Goal: Task Accomplishment & Management: Manage account settings

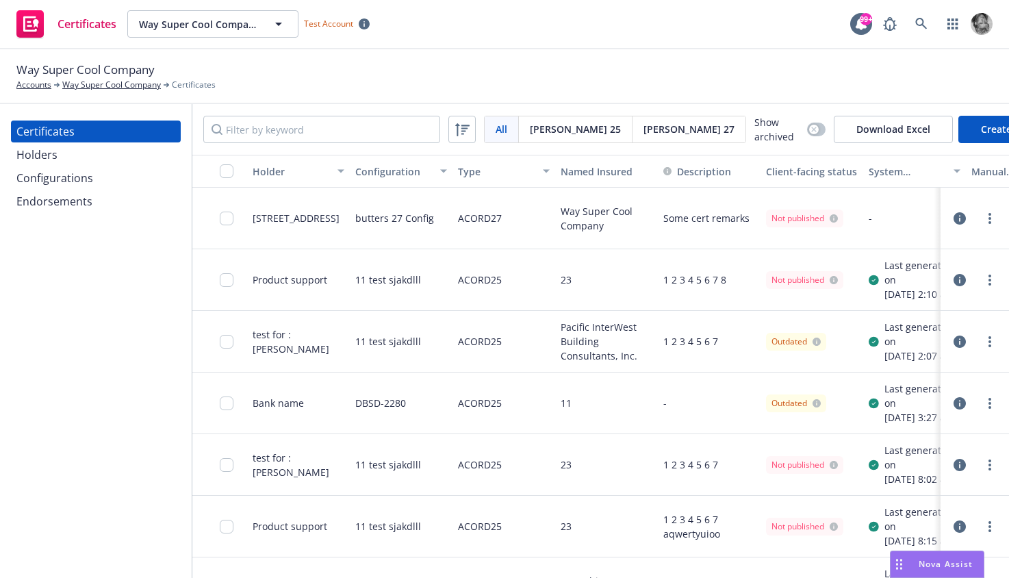
click at [644, 131] on span "[PERSON_NAME] 27" at bounding box center [689, 129] width 91 height 14
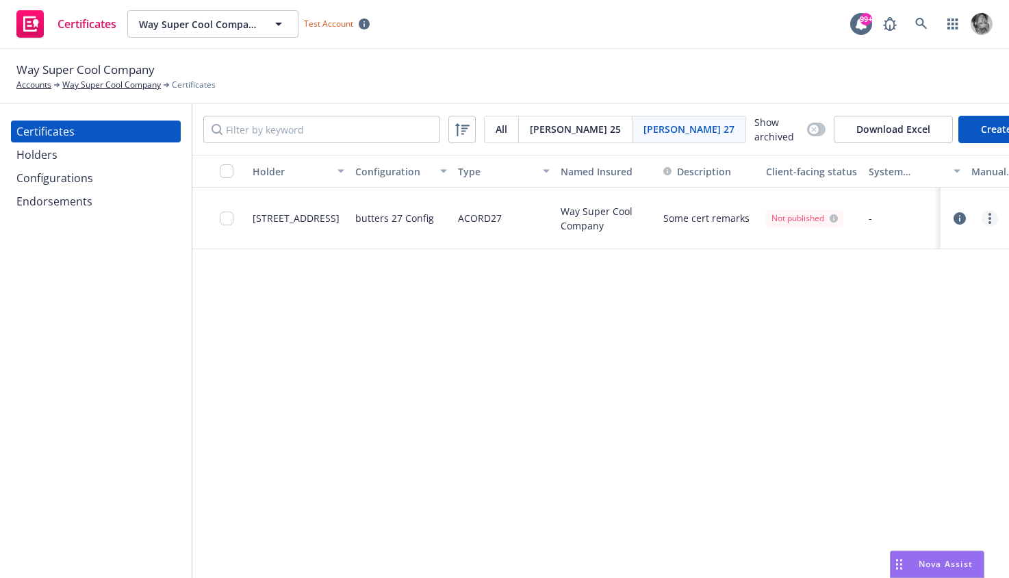
click at [988, 221] on link "more" at bounding box center [990, 218] width 16 height 16
click at [859, 306] on link "Regenerate" at bounding box center [888, 301] width 219 height 27
click at [959, 225] on icon "button" at bounding box center [960, 218] width 12 height 12
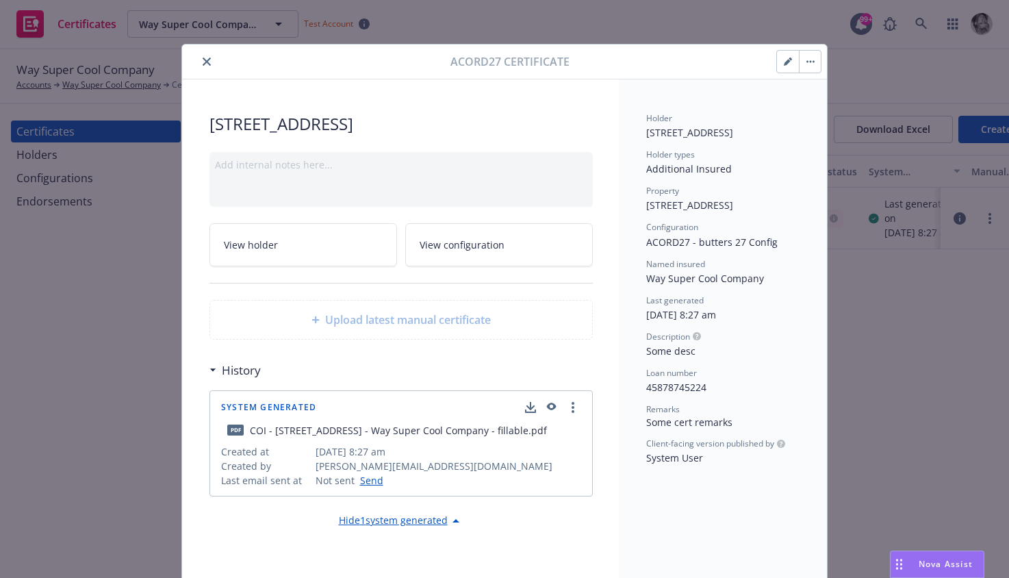
click at [811, 65] on button "button" at bounding box center [810, 62] width 22 height 22
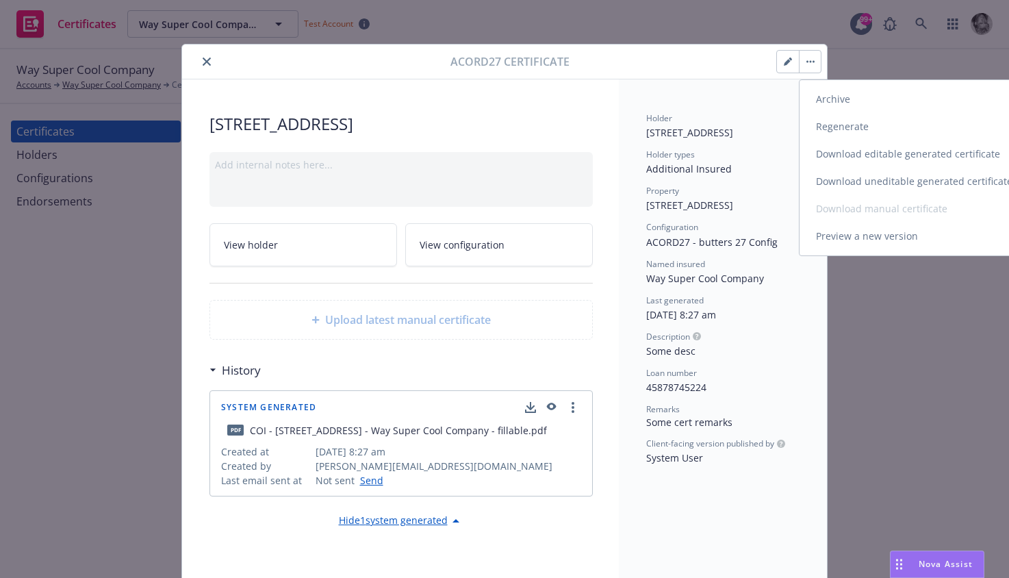
click at [837, 130] on link "Regenerate" at bounding box center [920, 126] width 240 height 27
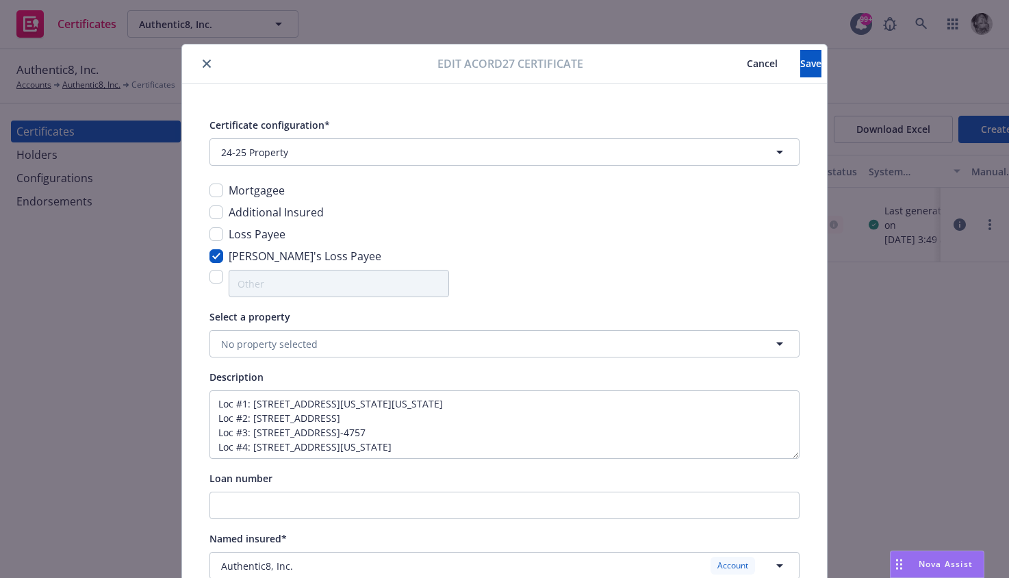
click at [747, 69] on span "Cancel" at bounding box center [762, 63] width 31 height 13
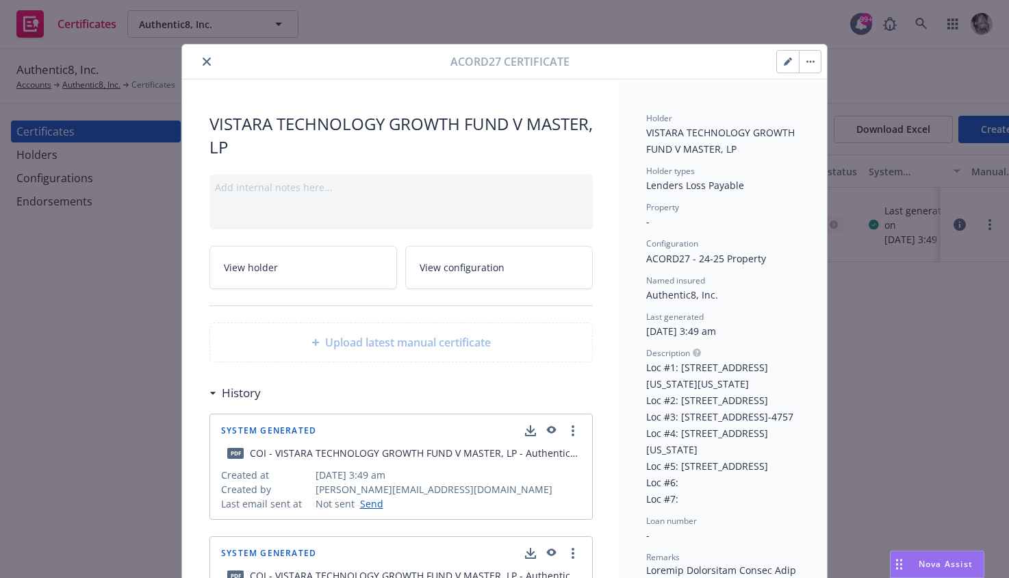
click at [809, 59] on button "button" at bounding box center [810, 62] width 22 height 22
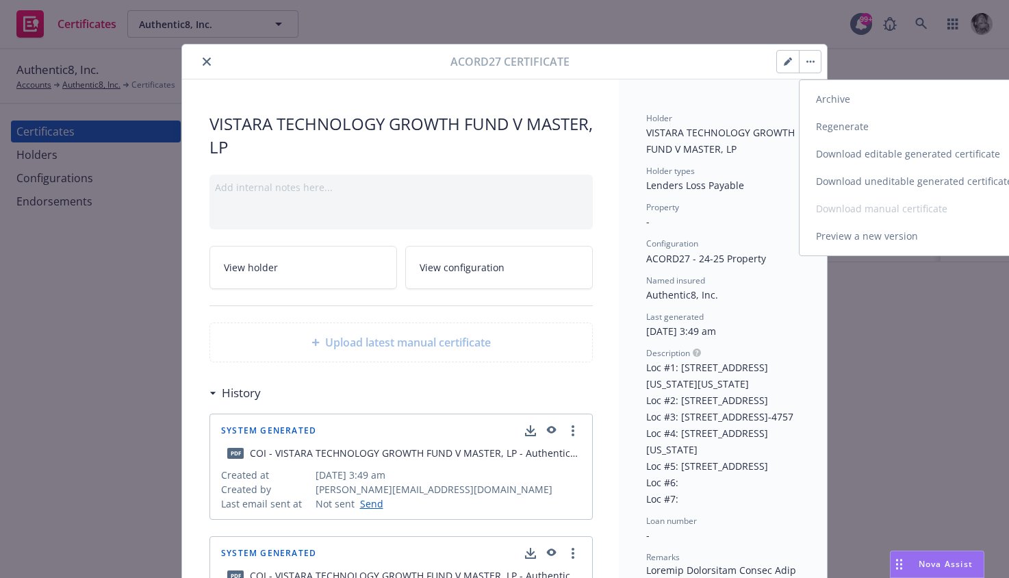
click at [831, 136] on link "Regenerate" at bounding box center [920, 126] width 240 height 27
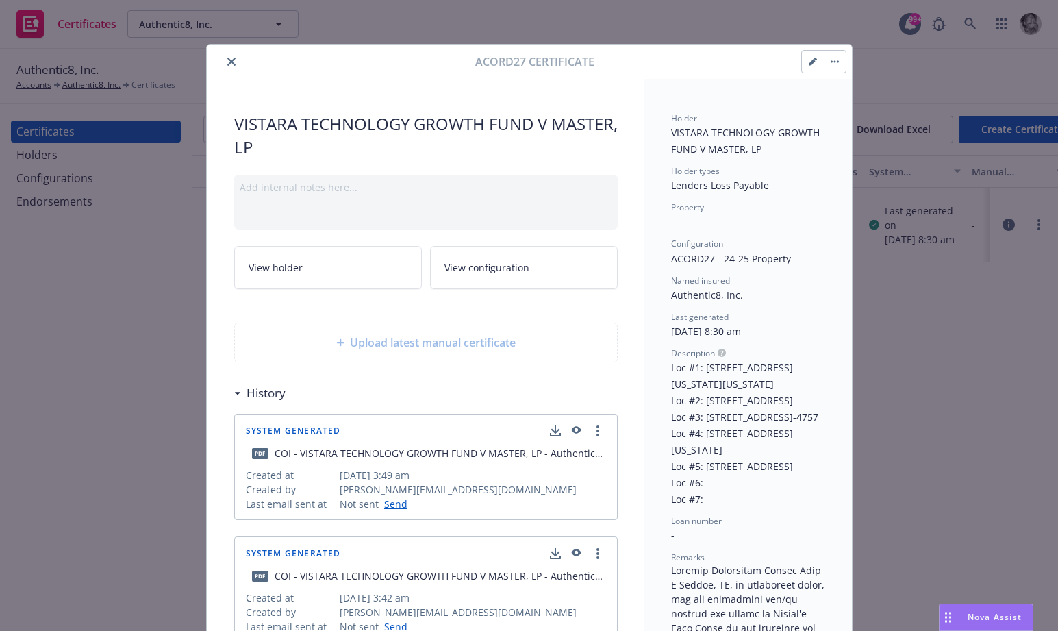
click at [836, 60] on icon "button" at bounding box center [835, 61] width 8 height 3
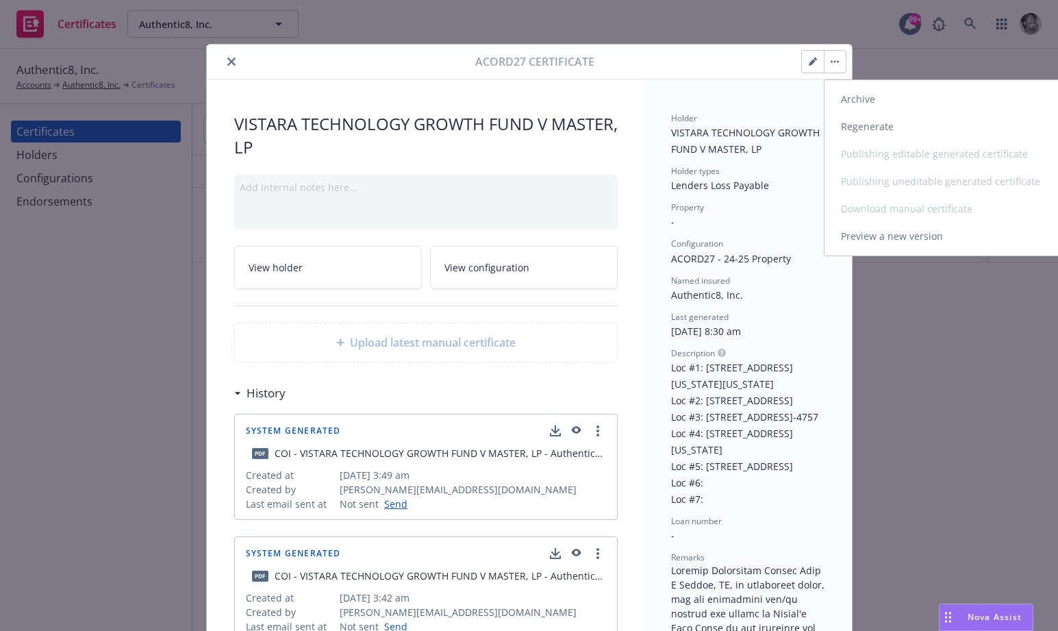
click at [850, 123] on link "Regenerate" at bounding box center [945, 126] width 243 height 27
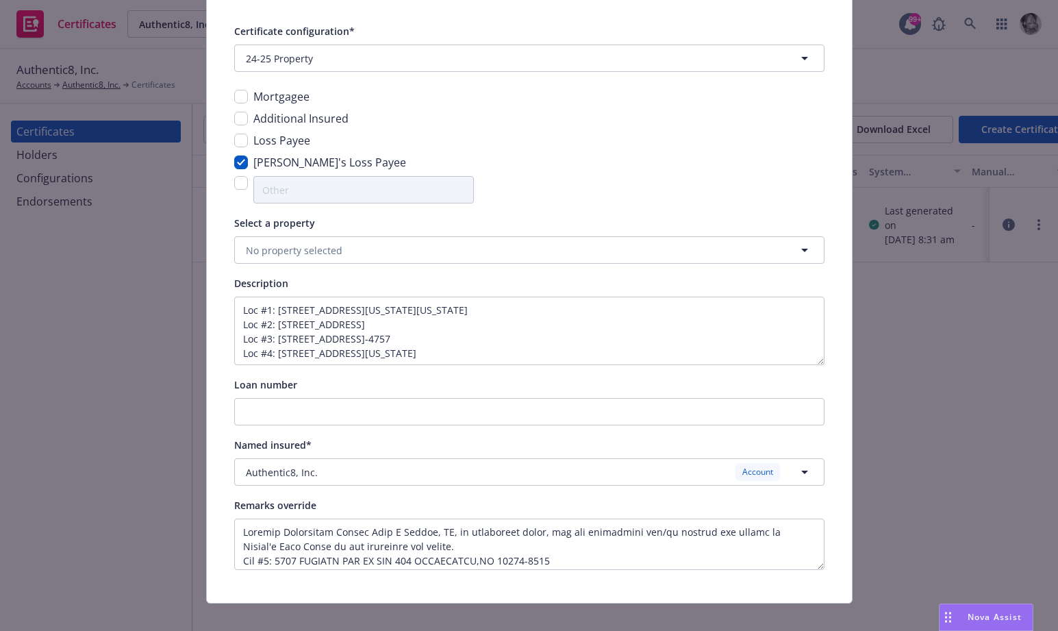
scroll to position [110, 0]
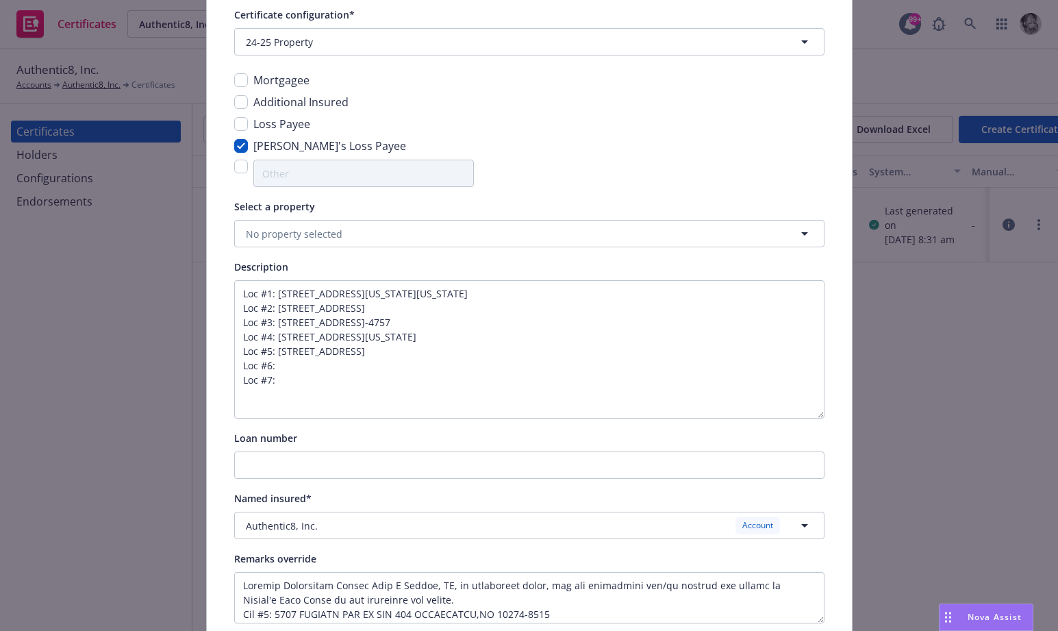
drag, startPoint x: 820, startPoint y: 344, endPoint x: 822, endPoint y: 414, distance: 69.2
click at [822, 414] on textarea "Loc #1: [STREET_ADDRESS][US_STATE][US_STATE] Loc #2: [STREET_ADDRESS] Loc #3: […" at bounding box center [529, 349] width 590 height 138
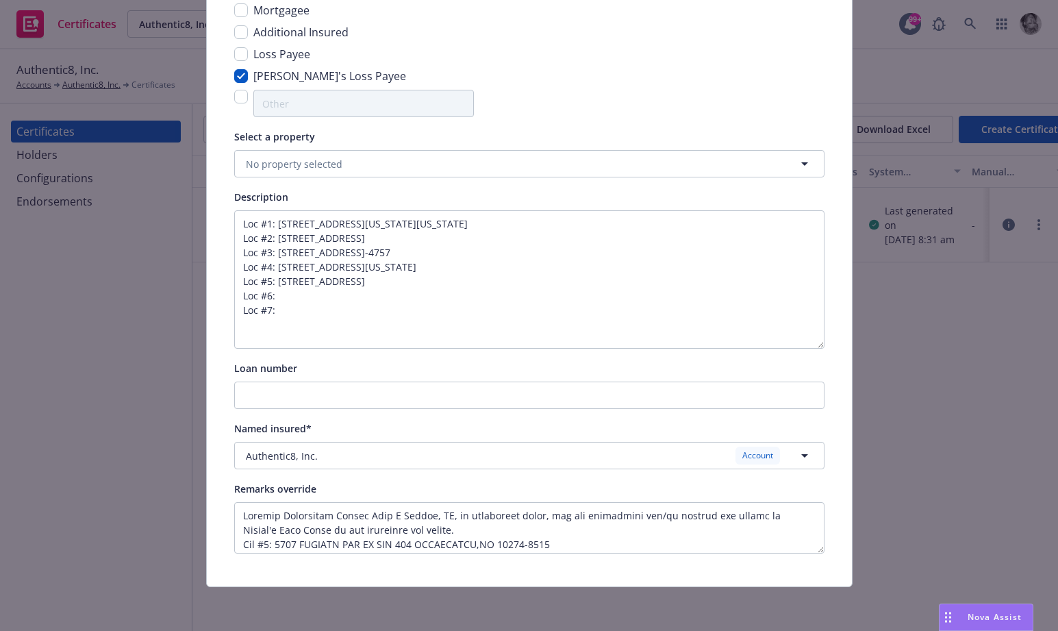
scroll to position [0, 0]
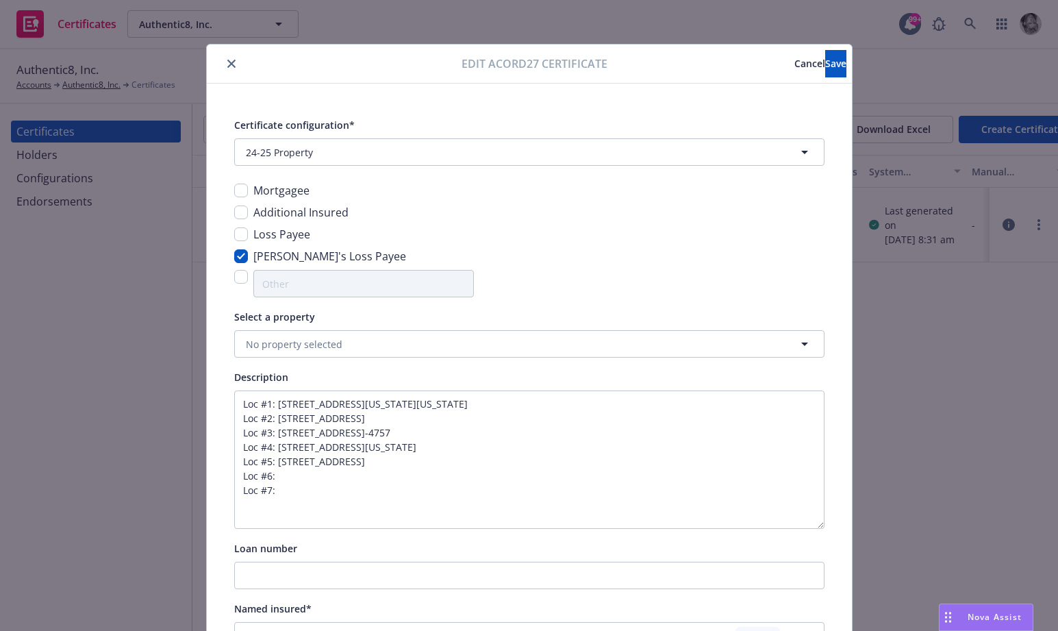
click at [794, 59] on span "Cancel" at bounding box center [809, 63] width 31 height 13
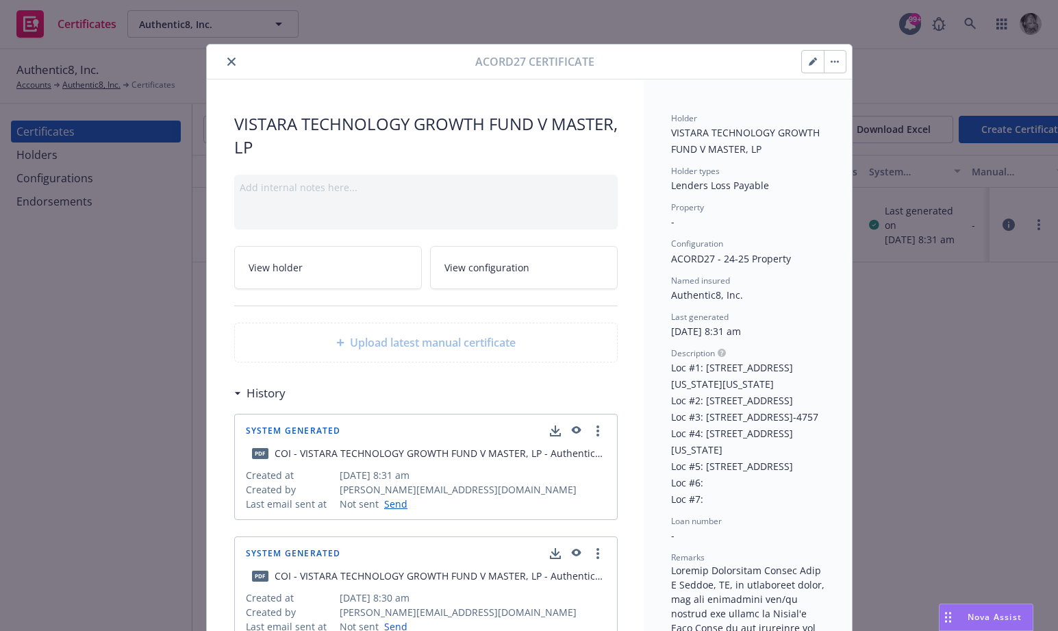
click at [831, 56] on button "button" at bounding box center [835, 62] width 22 height 22
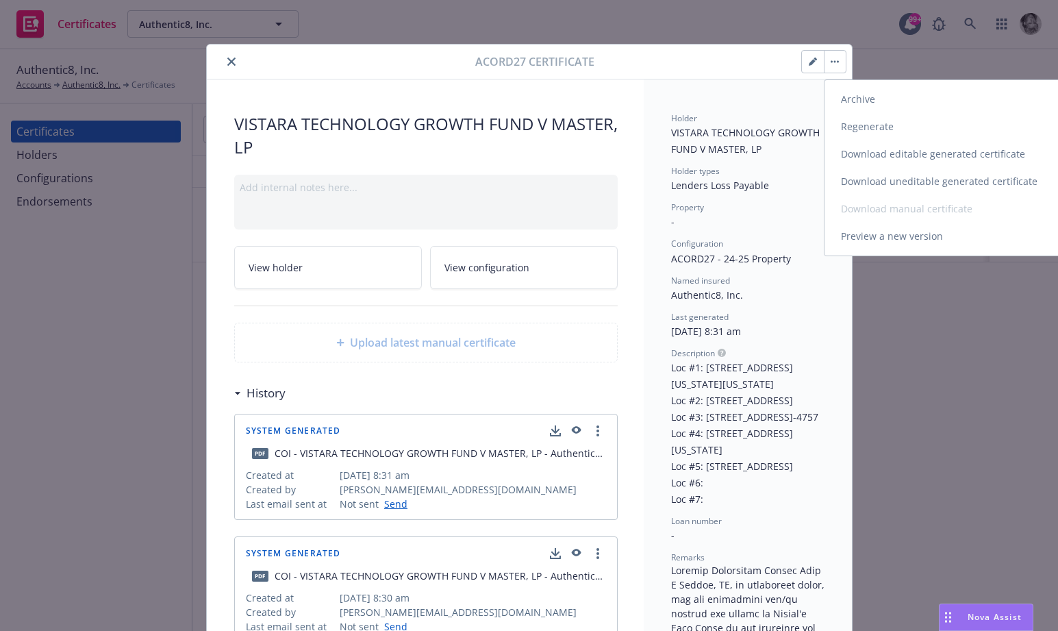
click at [875, 237] on link "Preview a new version" at bounding box center [944, 236] width 240 height 27
